Goal: Information Seeking & Learning: Learn about a topic

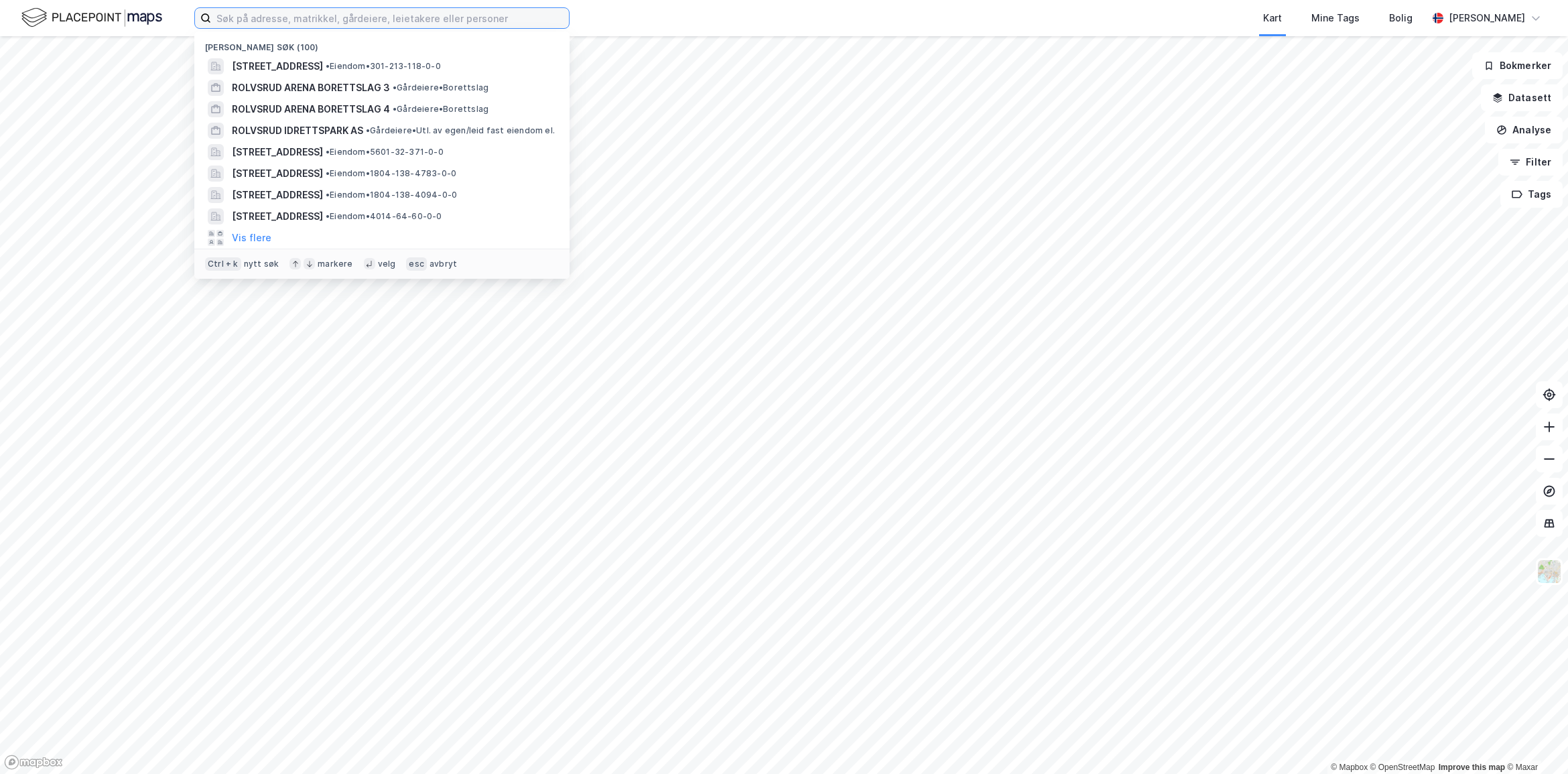
click at [272, 19] on input at bounding box center [390, 18] width 358 height 20
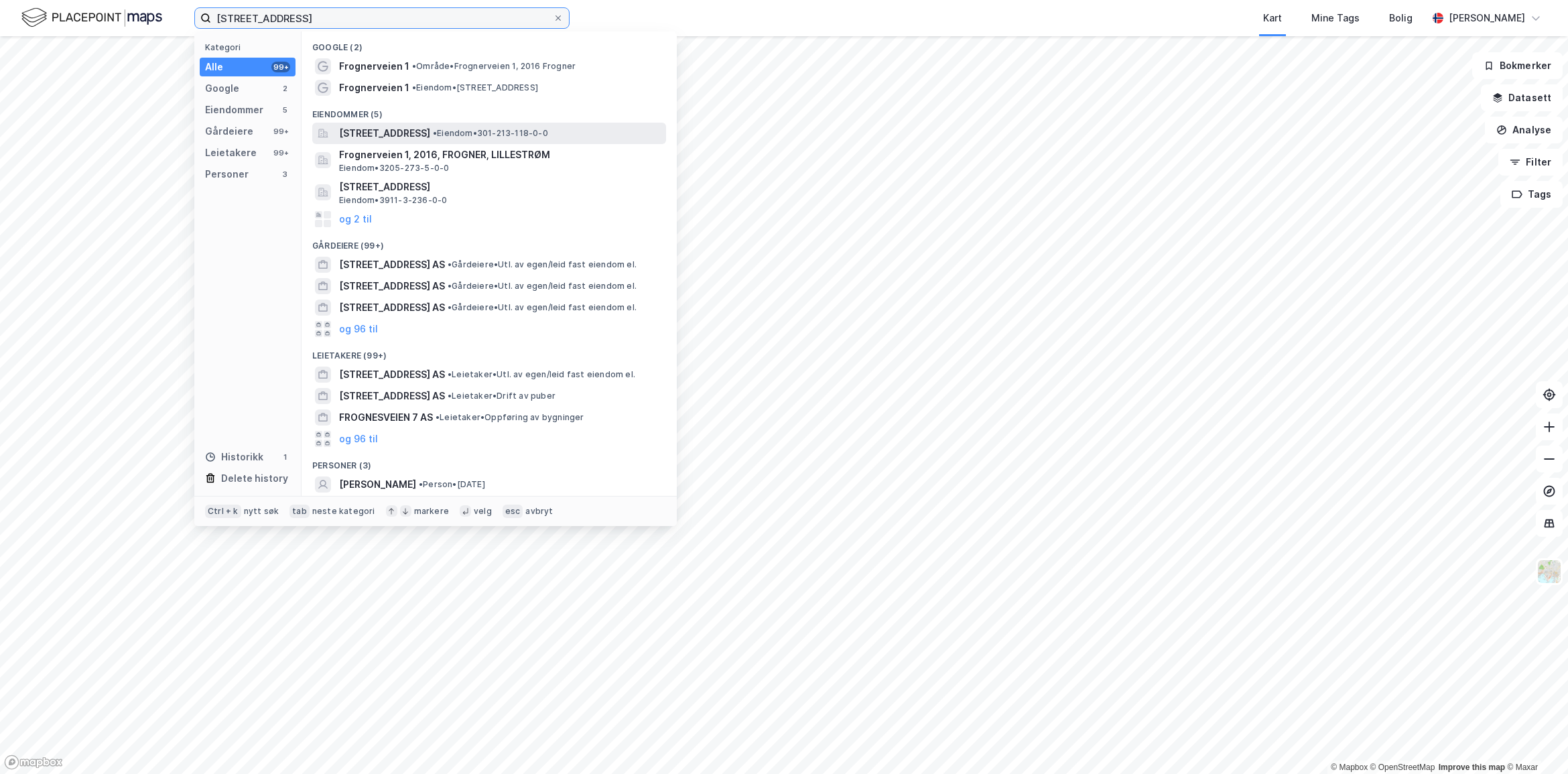
type input "[STREET_ADDRESS]"
click at [431, 138] on span "[STREET_ADDRESS]" at bounding box center [384, 133] width 91 height 16
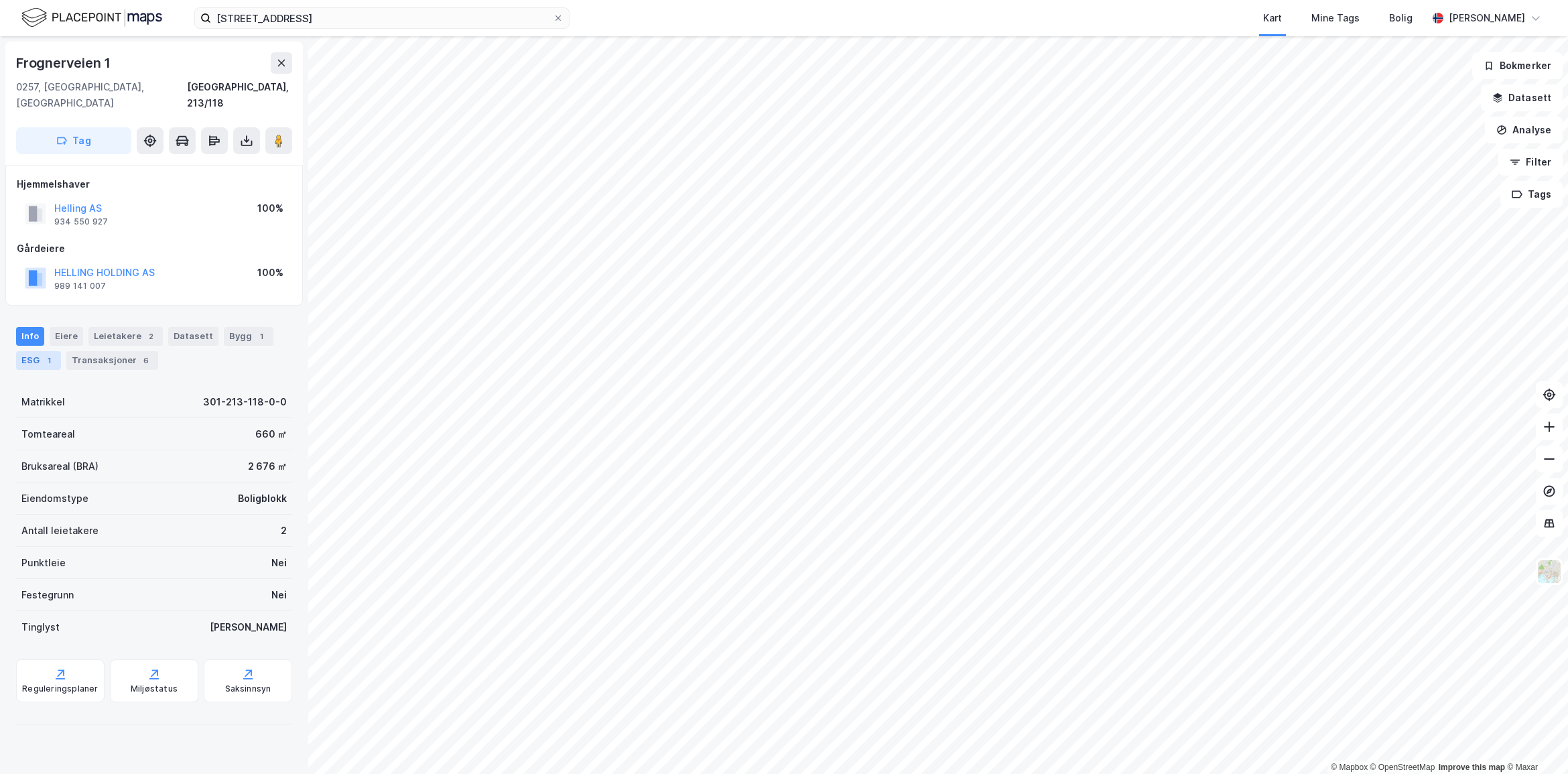
click at [38, 351] on div "ESG 1" at bounding box center [38, 360] width 45 height 19
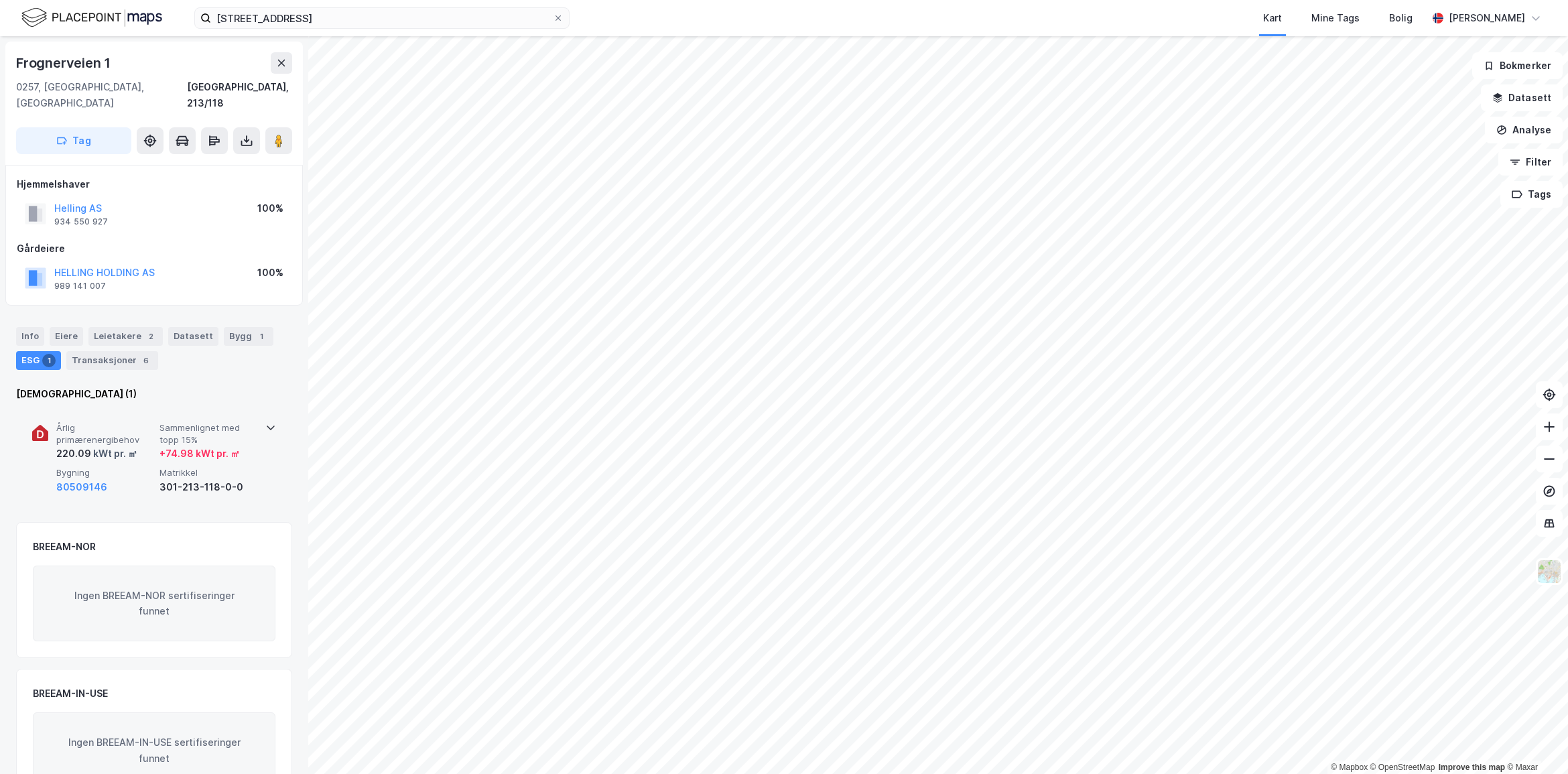
click at [213, 446] on div "+ 74.98 kWt pr. ㎡" at bounding box center [200, 453] width 80 height 16
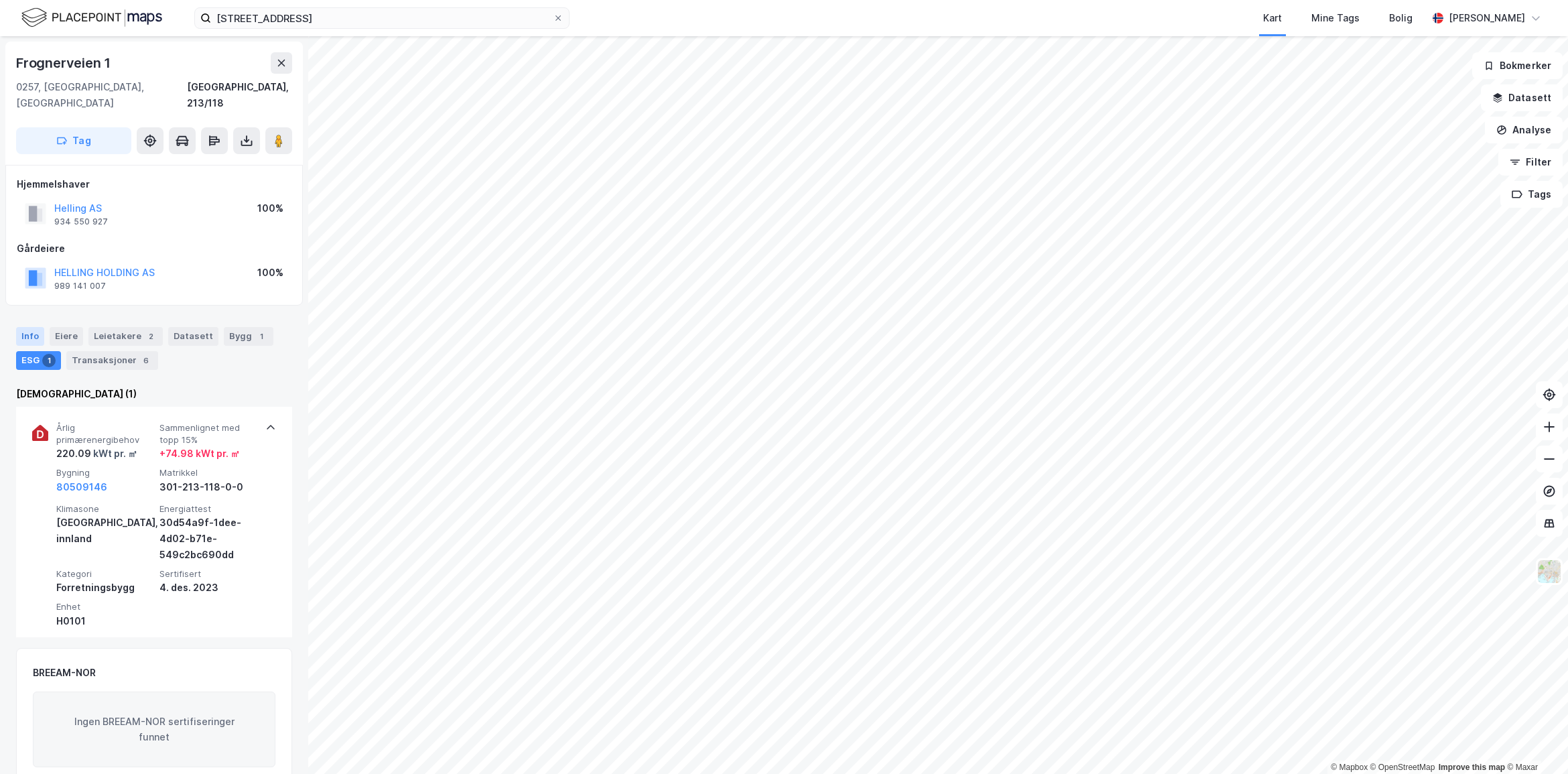
click at [24, 327] on div "Info" at bounding box center [30, 336] width 28 height 19
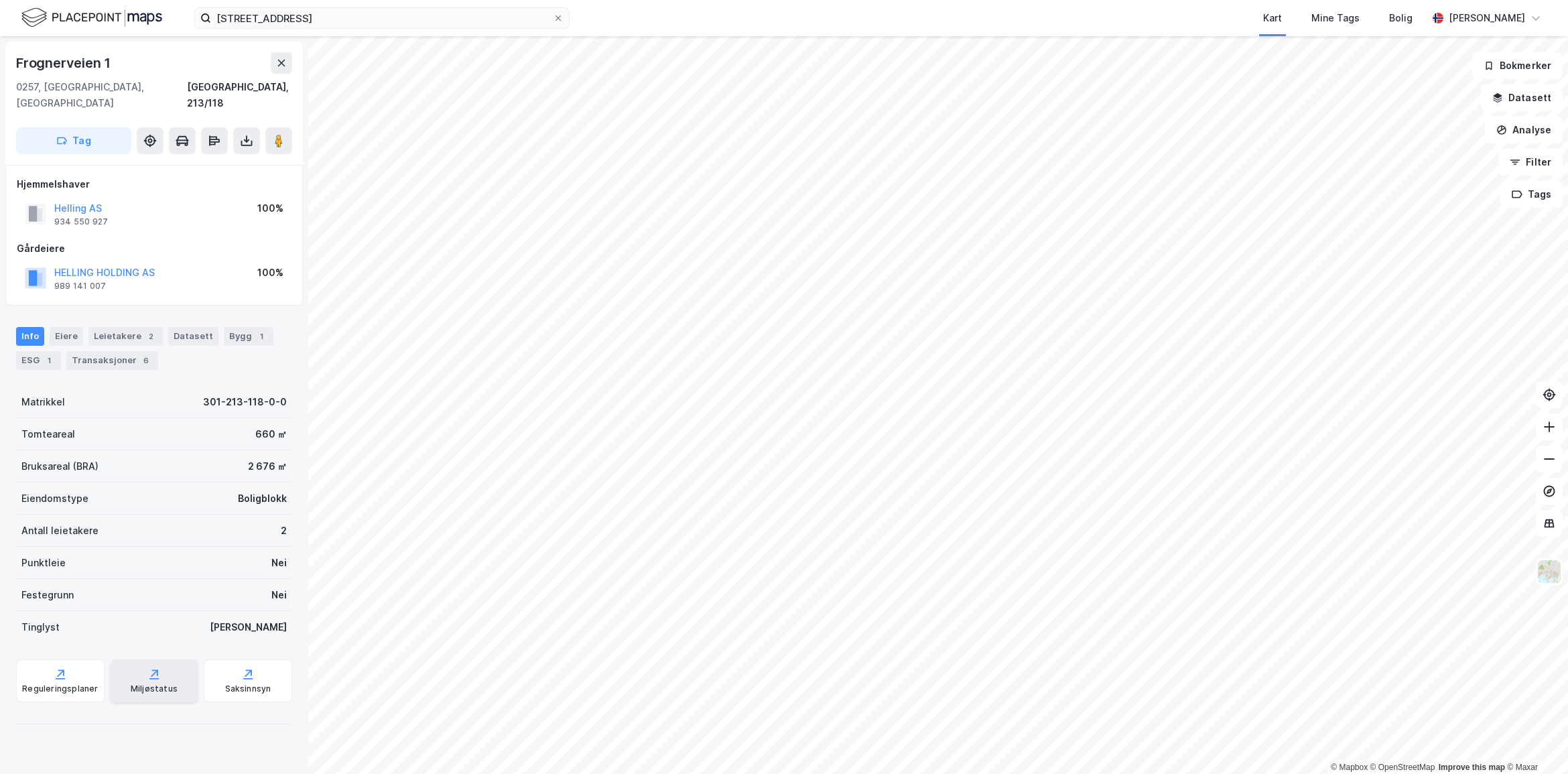
click at [170, 677] on div "Miljøstatus" at bounding box center [154, 680] width 89 height 43
click at [122, 327] on div "Leietakere 2" at bounding box center [126, 336] width 74 height 19
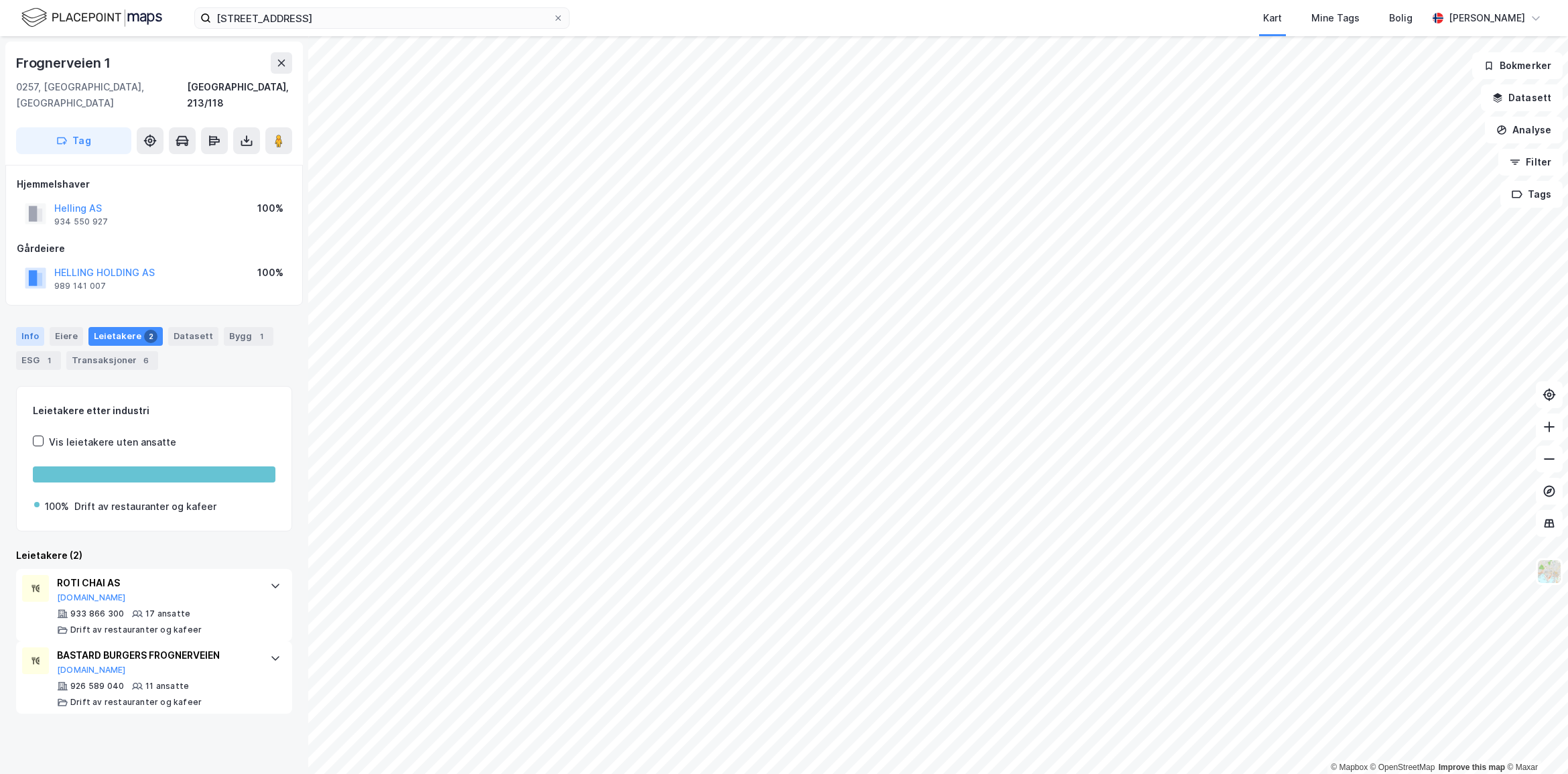
click at [35, 327] on div "Info" at bounding box center [30, 336] width 28 height 19
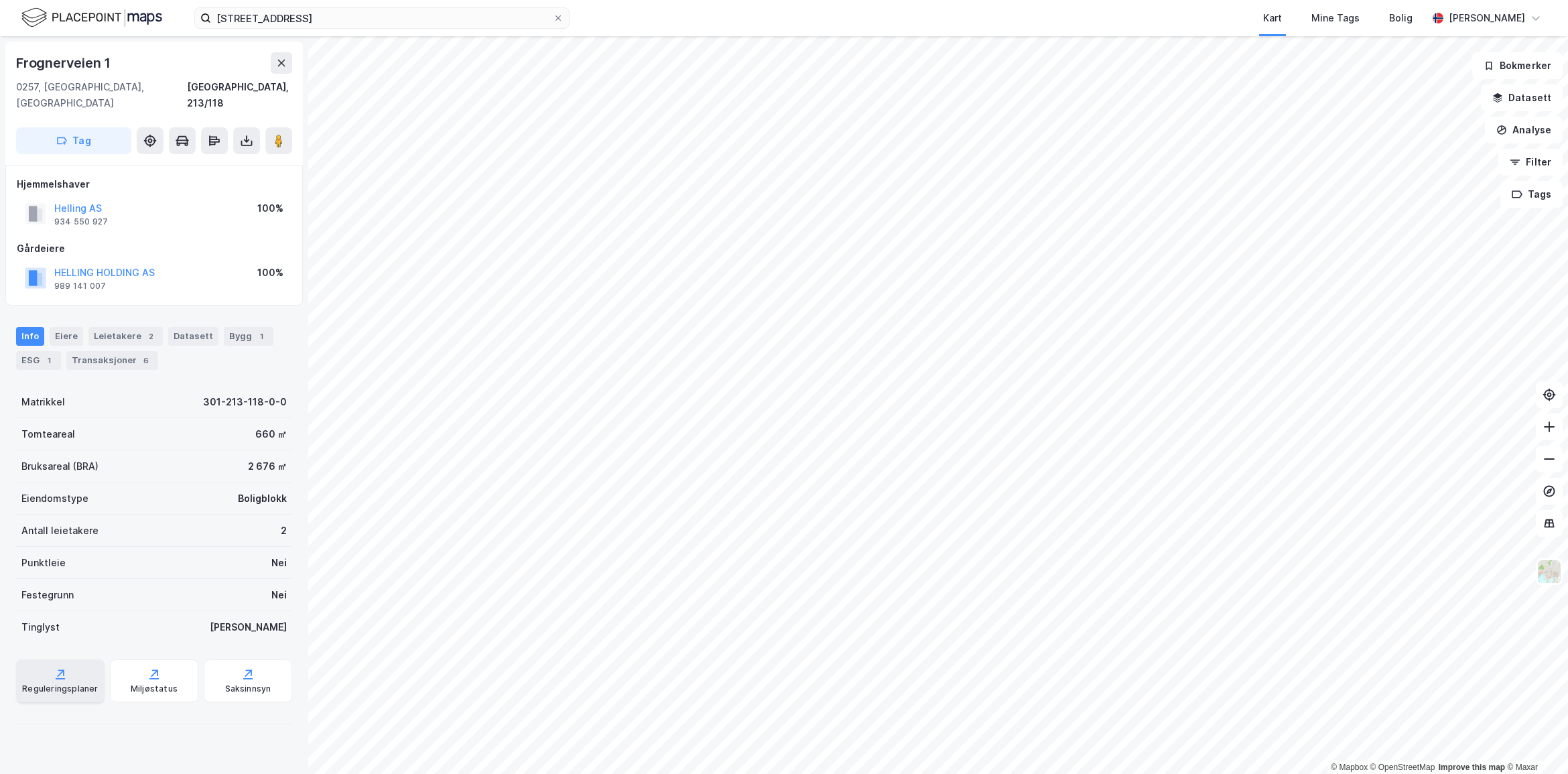
click at [54, 667] on icon at bounding box center [61, 674] width 14 height 14
